Goal: Find contact information: Find contact information

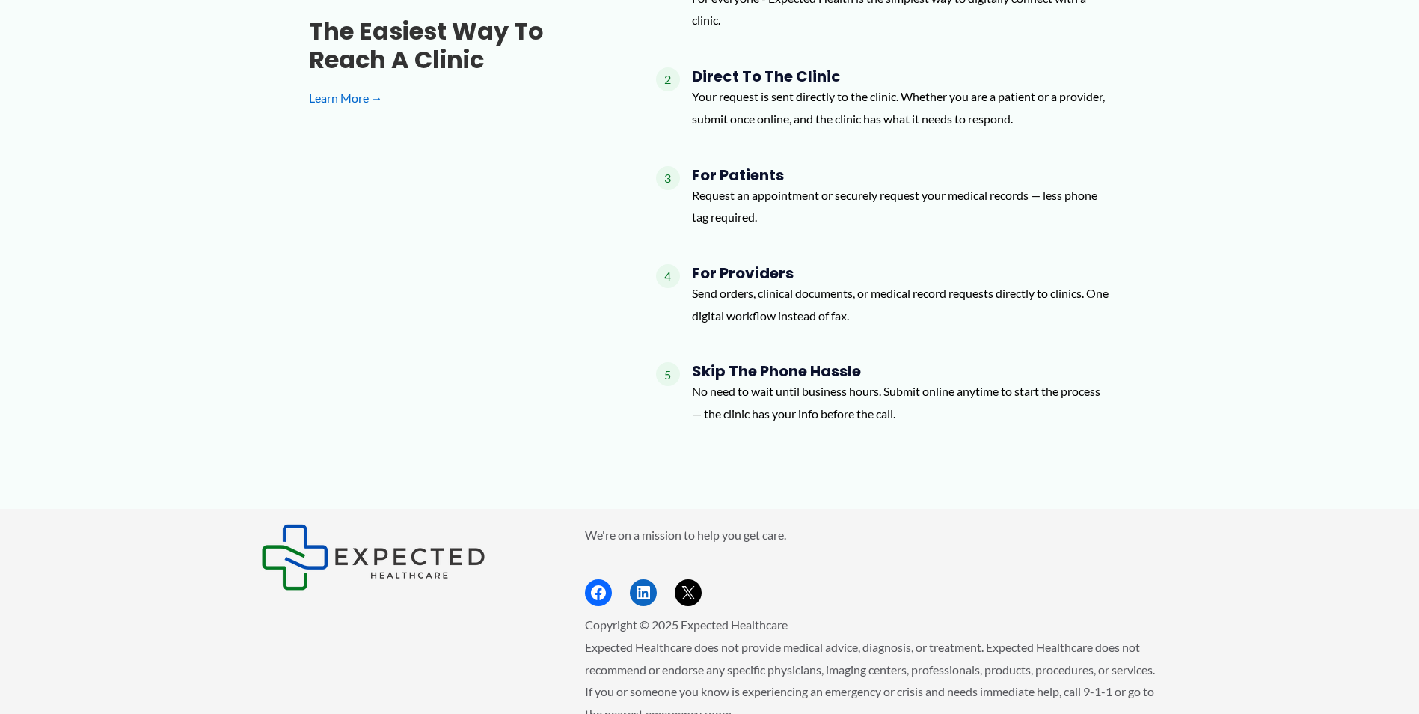
scroll to position [1641, 0]
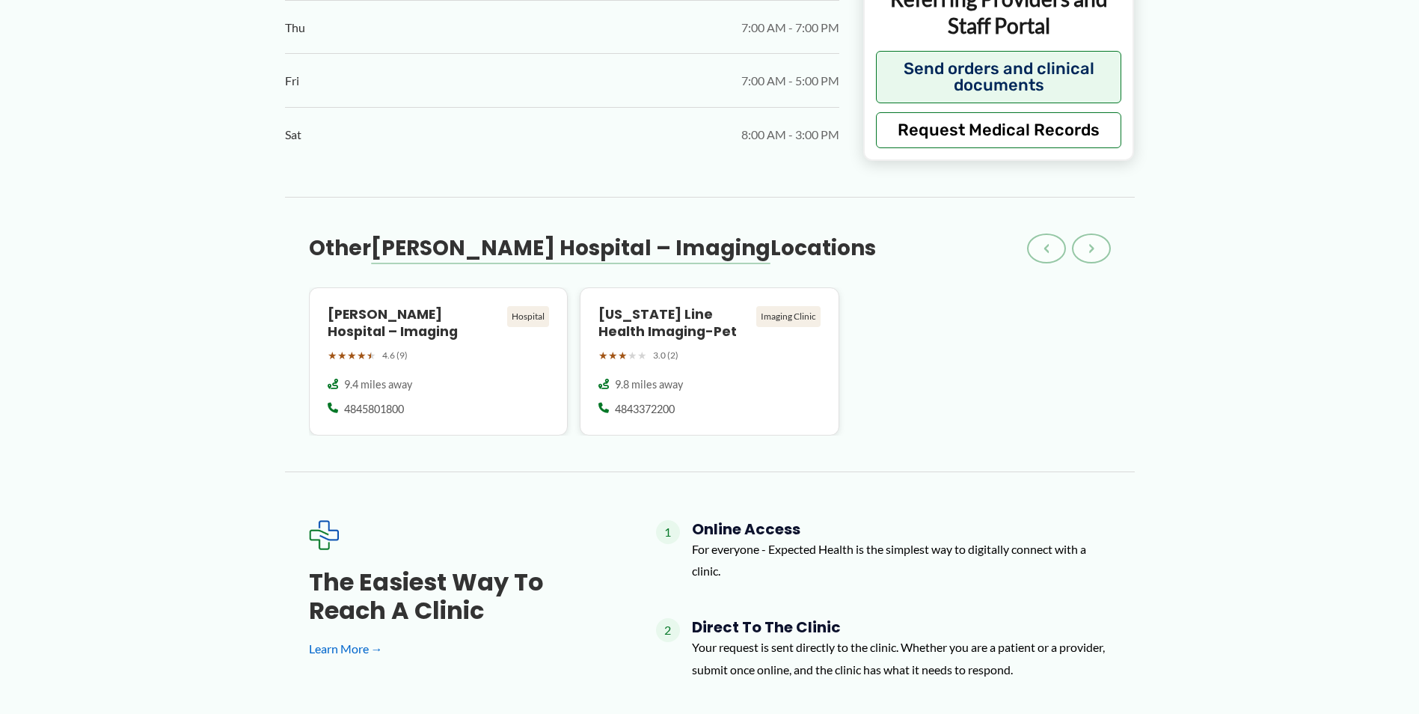
scroll to position [598, 0]
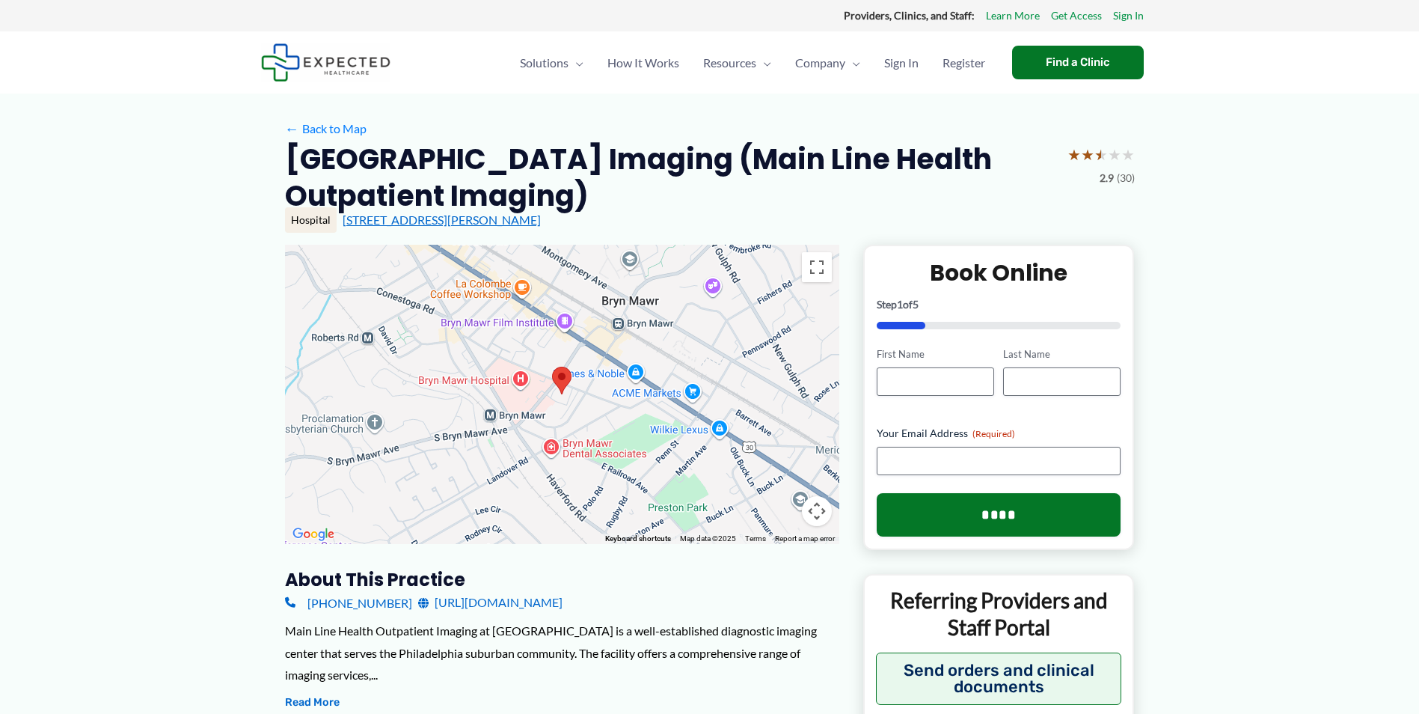
click at [511, 218] on link "[STREET_ADDRESS][PERSON_NAME]" at bounding box center [442, 219] width 198 height 14
